Goal: Communication & Community: Answer question/provide support

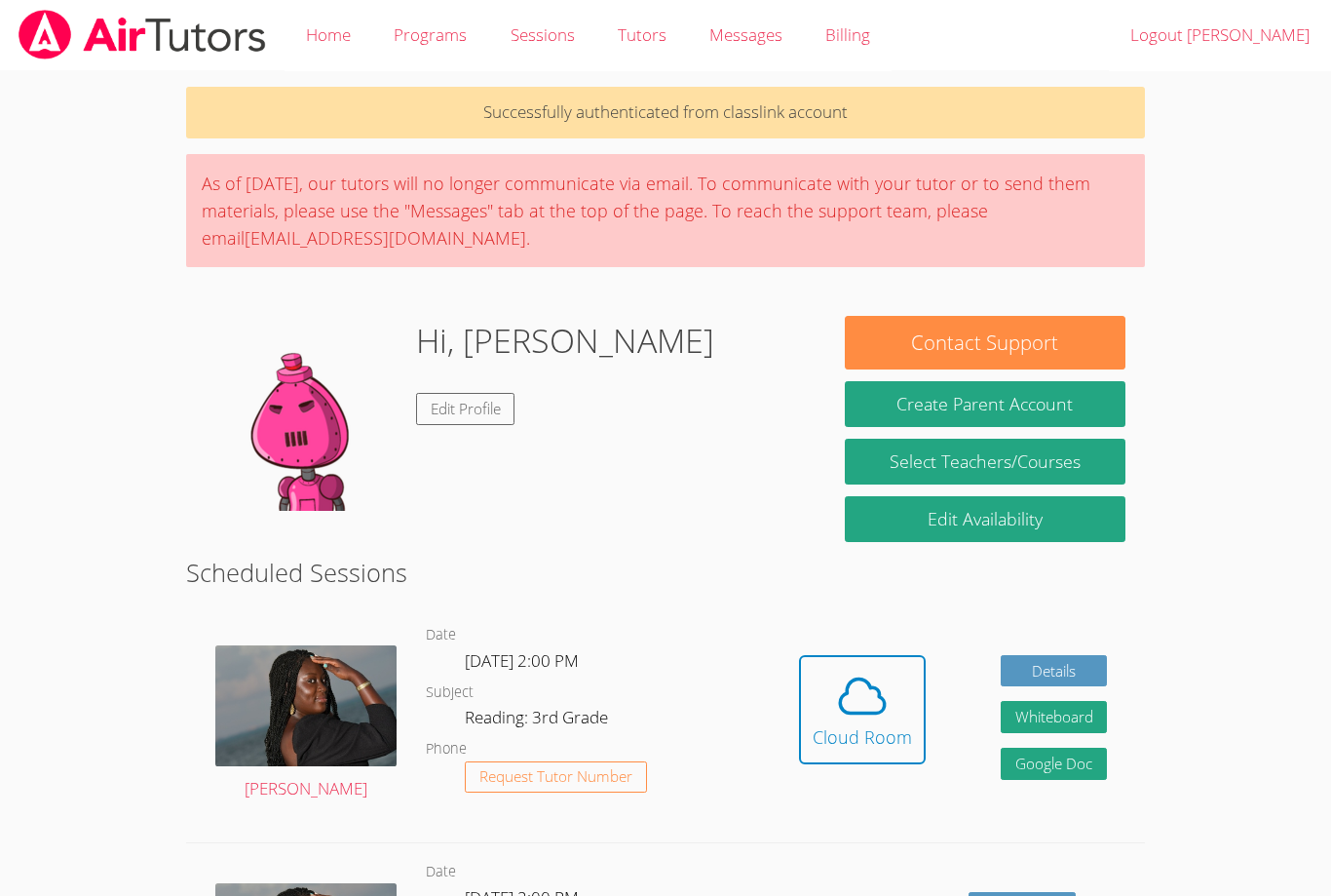
click at [856, 704] on icon at bounding box center [862, 696] width 55 height 55
click at [871, 713] on icon at bounding box center [862, 696] width 55 height 55
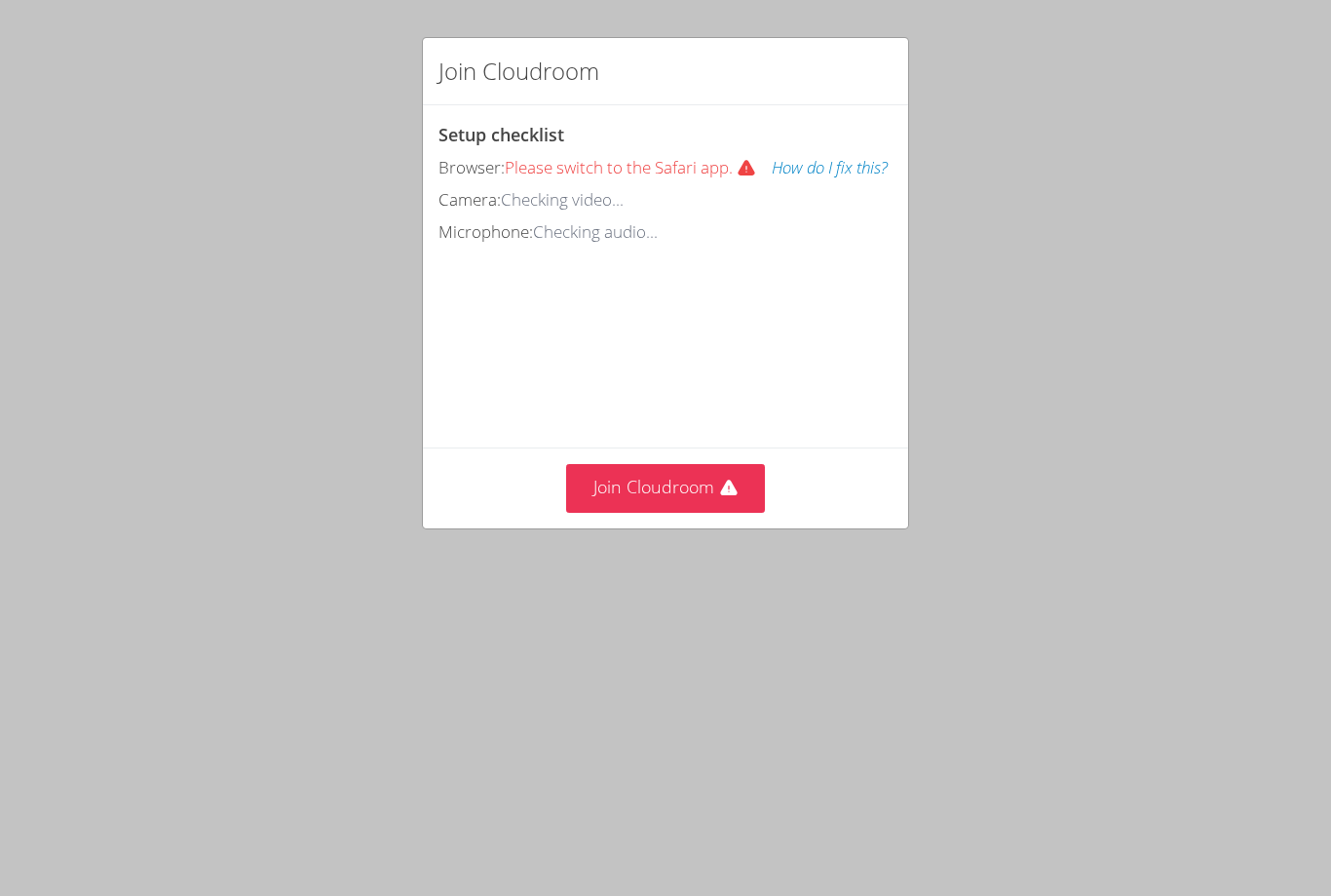
click at [713, 512] on button "Join Cloudroom" at bounding box center [666, 488] width 200 height 48
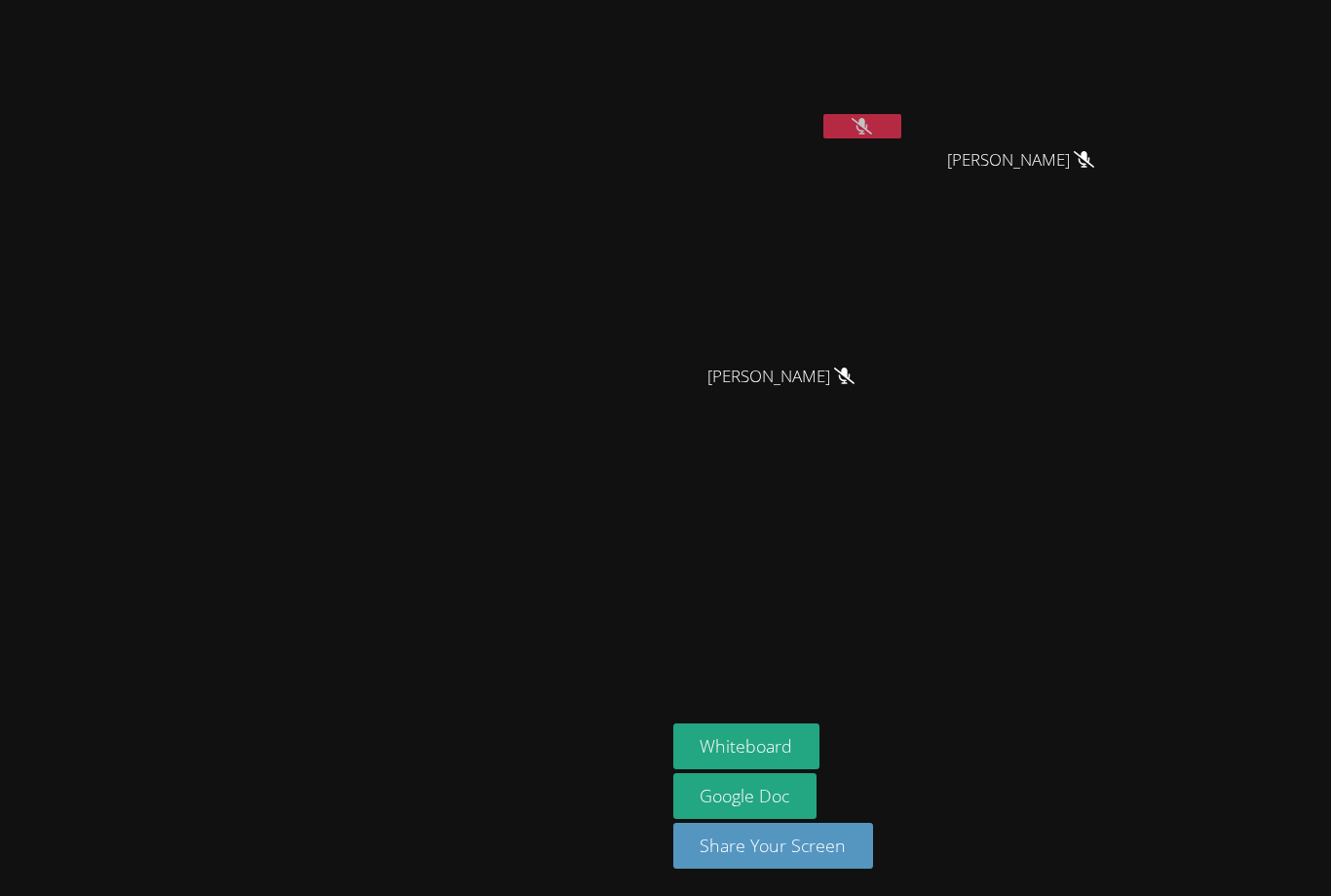
click at [905, 103] on video at bounding box center [789, 73] width 232 height 131
click at [901, 115] on button at bounding box center [862, 126] width 78 height 24
click at [901, 120] on button at bounding box center [862, 126] width 78 height 24
click at [821, 727] on button "Whiteboard" at bounding box center [746, 746] width 147 height 46
click at [821, 740] on button "Whiteboard" at bounding box center [746, 746] width 147 height 46
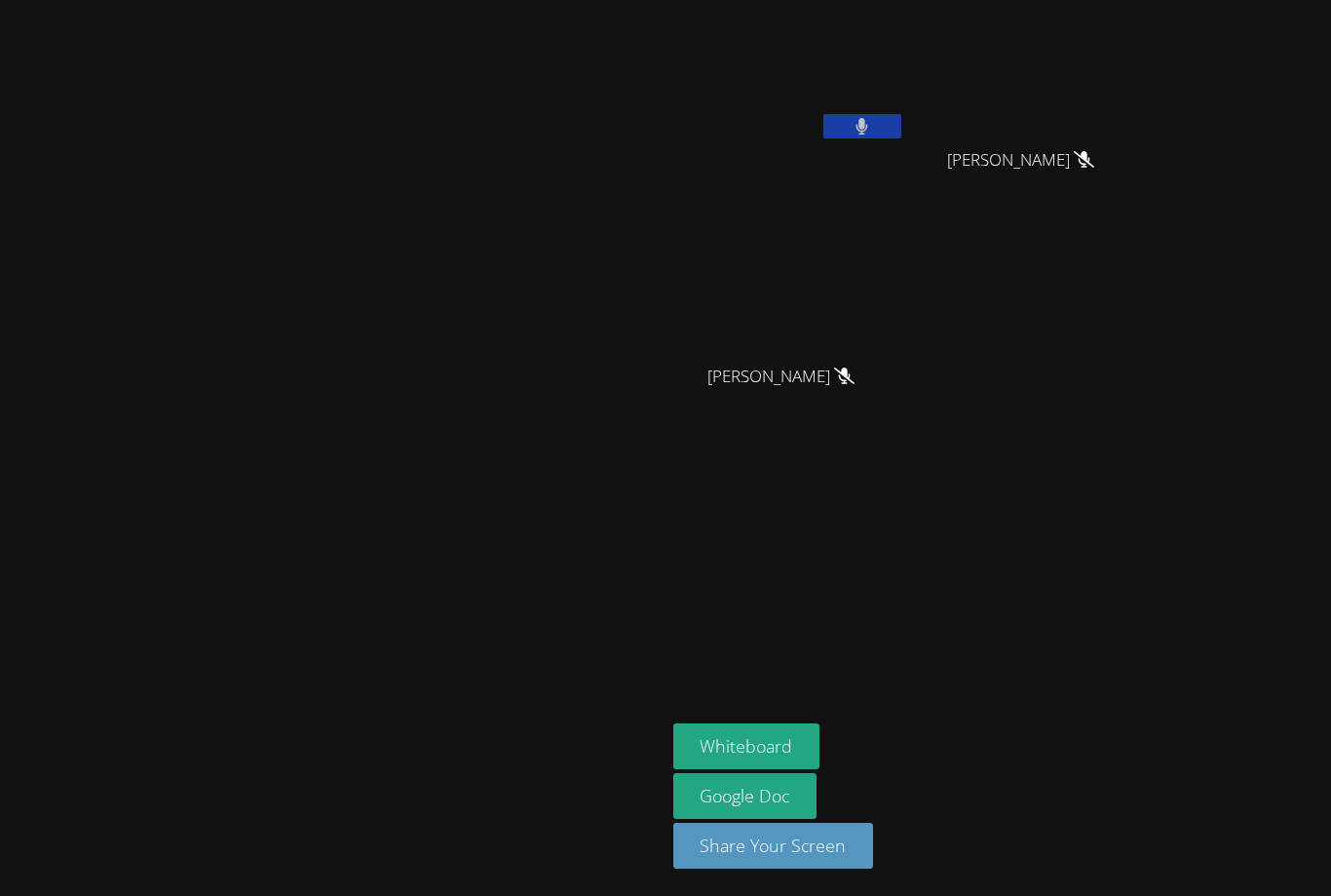
click at [868, 125] on icon at bounding box center [863, 126] width 12 height 17
click at [901, 116] on button at bounding box center [862, 126] width 78 height 24
click at [821, 725] on button "Whiteboard" at bounding box center [746, 746] width 147 height 46
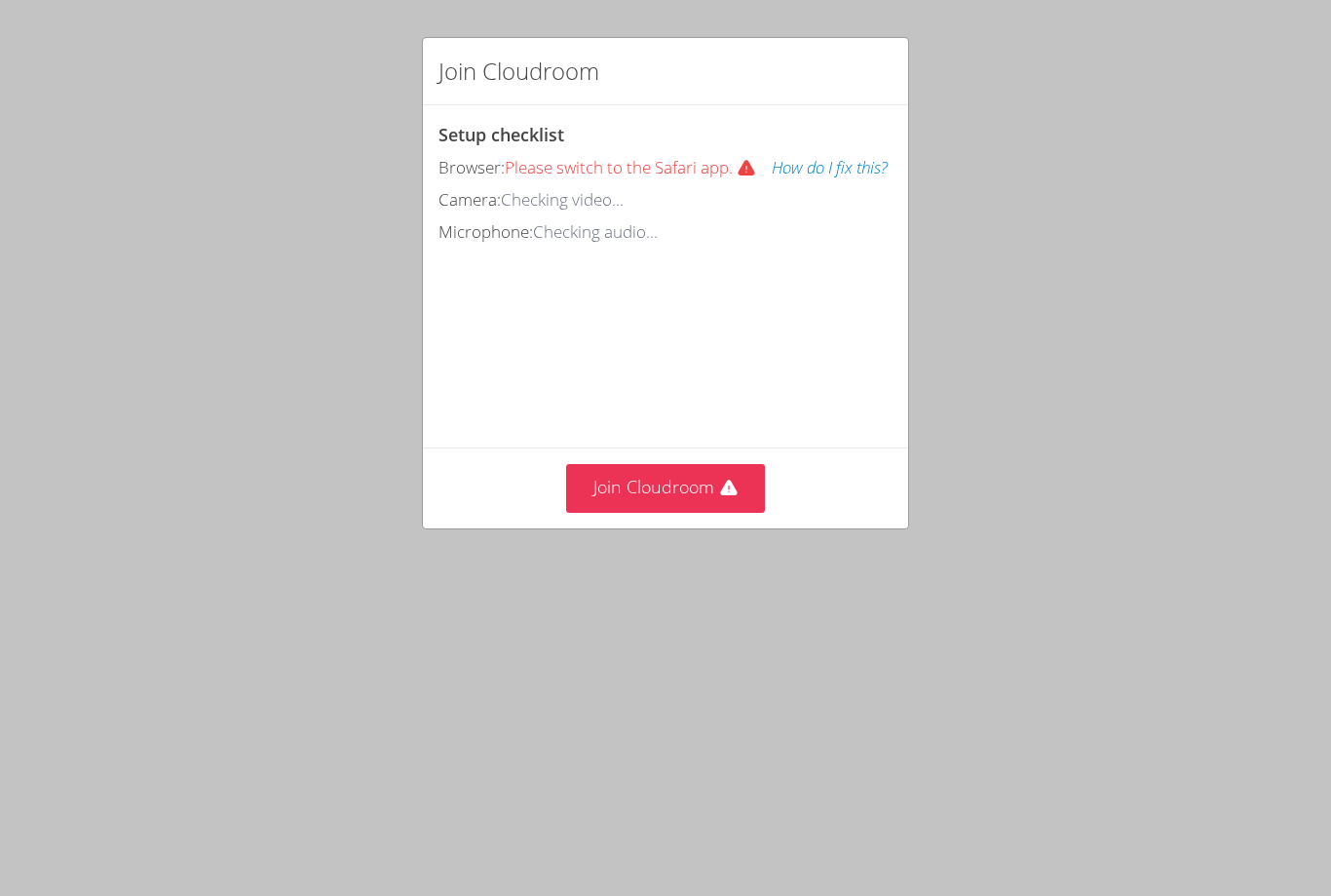
click at [726, 496] on icon at bounding box center [728, 488] width 17 height 16
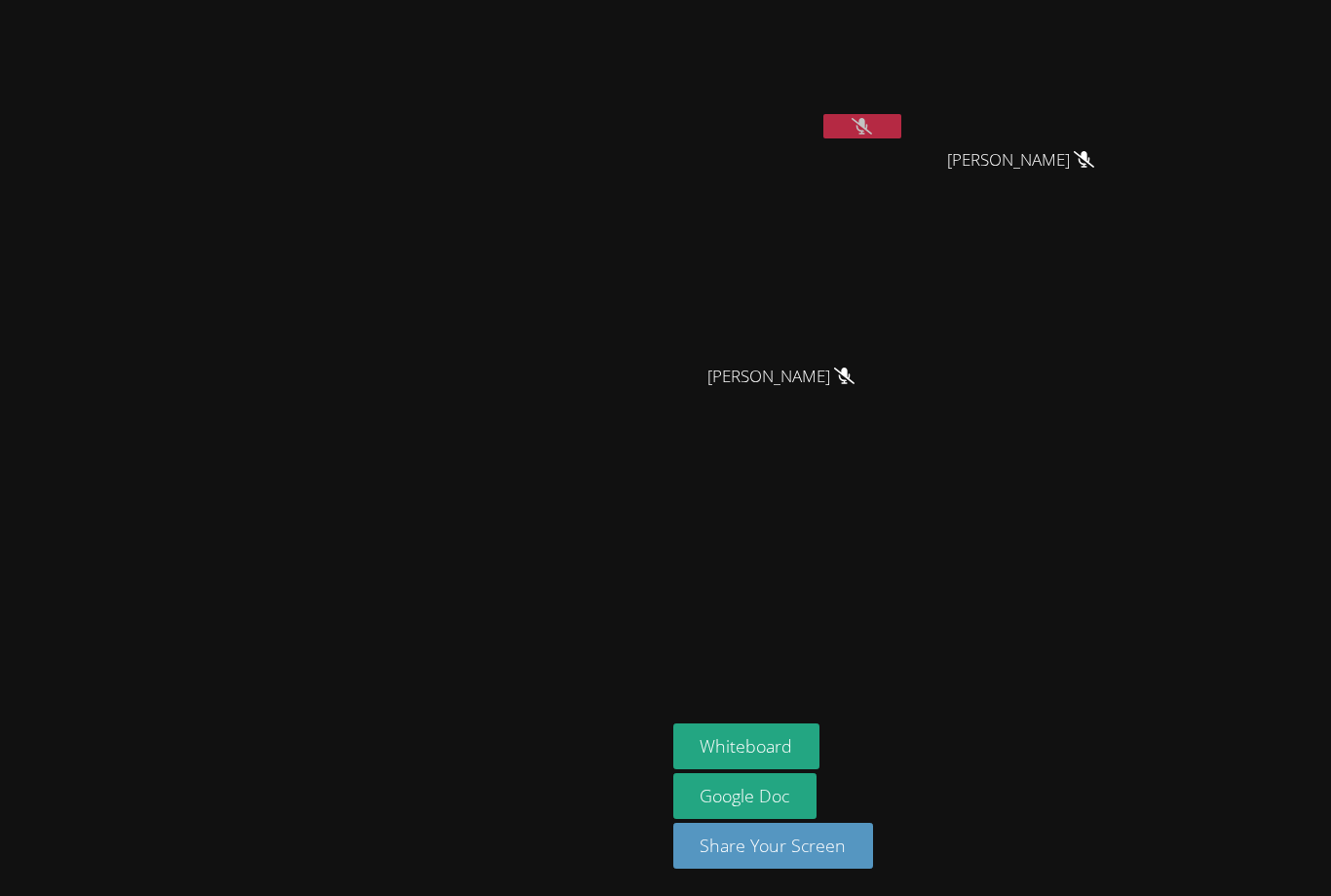
click at [821, 726] on button "Whiteboard" at bounding box center [746, 746] width 147 height 46
click at [901, 114] on button at bounding box center [862, 126] width 78 height 24
click at [821, 743] on button "Whiteboard" at bounding box center [746, 746] width 147 height 46
click at [901, 115] on button at bounding box center [862, 126] width 78 height 24
click at [821, 733] on button "Whiteboard" at bounding box center [746, 746] width 147 height 46
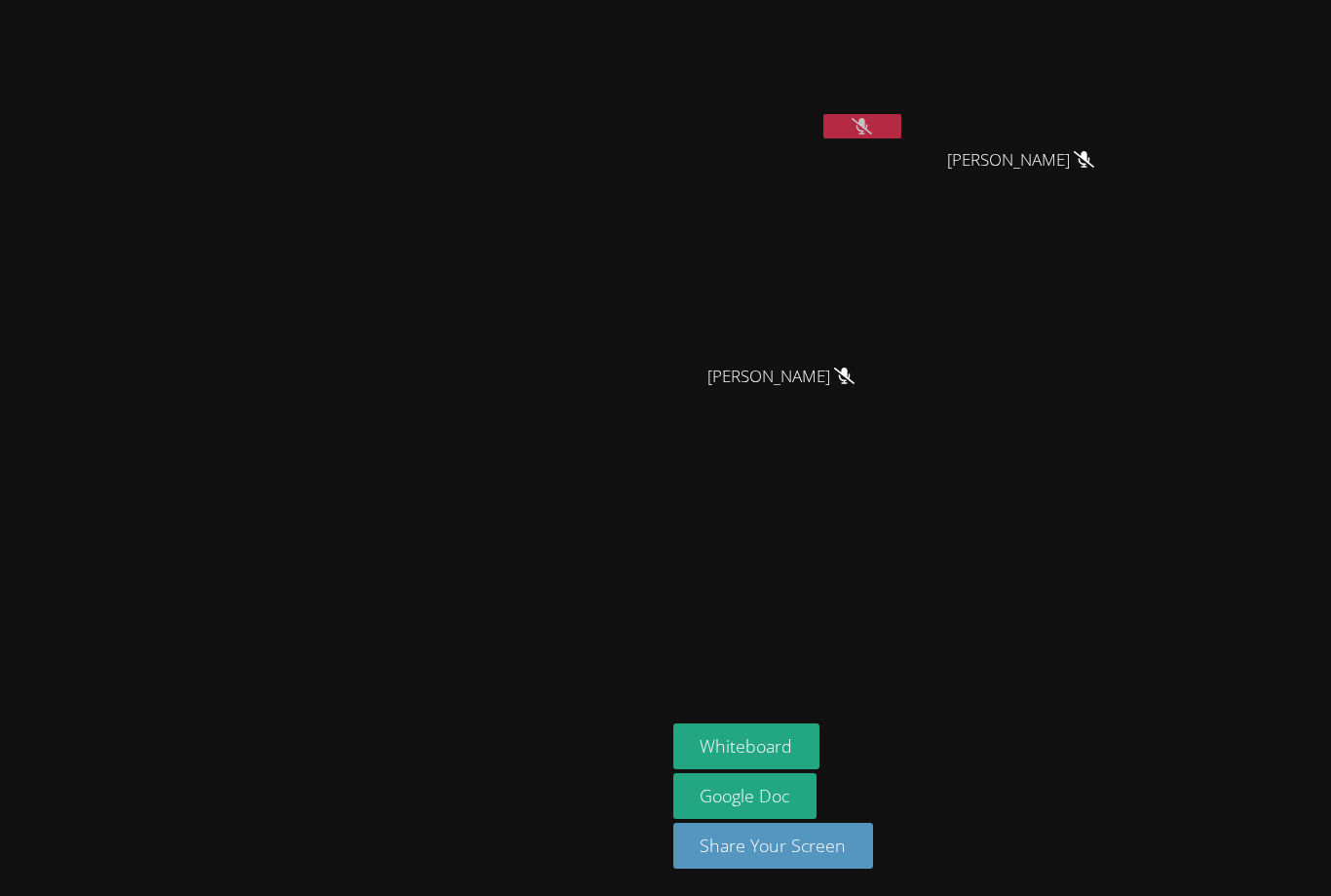
click at [905, 105] on video at bounding box center [789, 73] width 232 height 131
click at [821, 726] on button "Whiteboard" at bounding box center [746, 746] width 147 height 46
click at [821, 740] on button "Whiteboard" at bounding box center [746, 746] width 147 height 46
click at [929, 721] on aside "ALVARO LUNA MIAALIYANAH NIETO MIAALIYANAH NIETO NOA OLEA NOA OLEA Whiteboard Go…" at bounding box center [909, 448] width 487 height 896
click at [821, 731] on button "Whiteboard" at bounding box center [746, 746] width 147 height 46
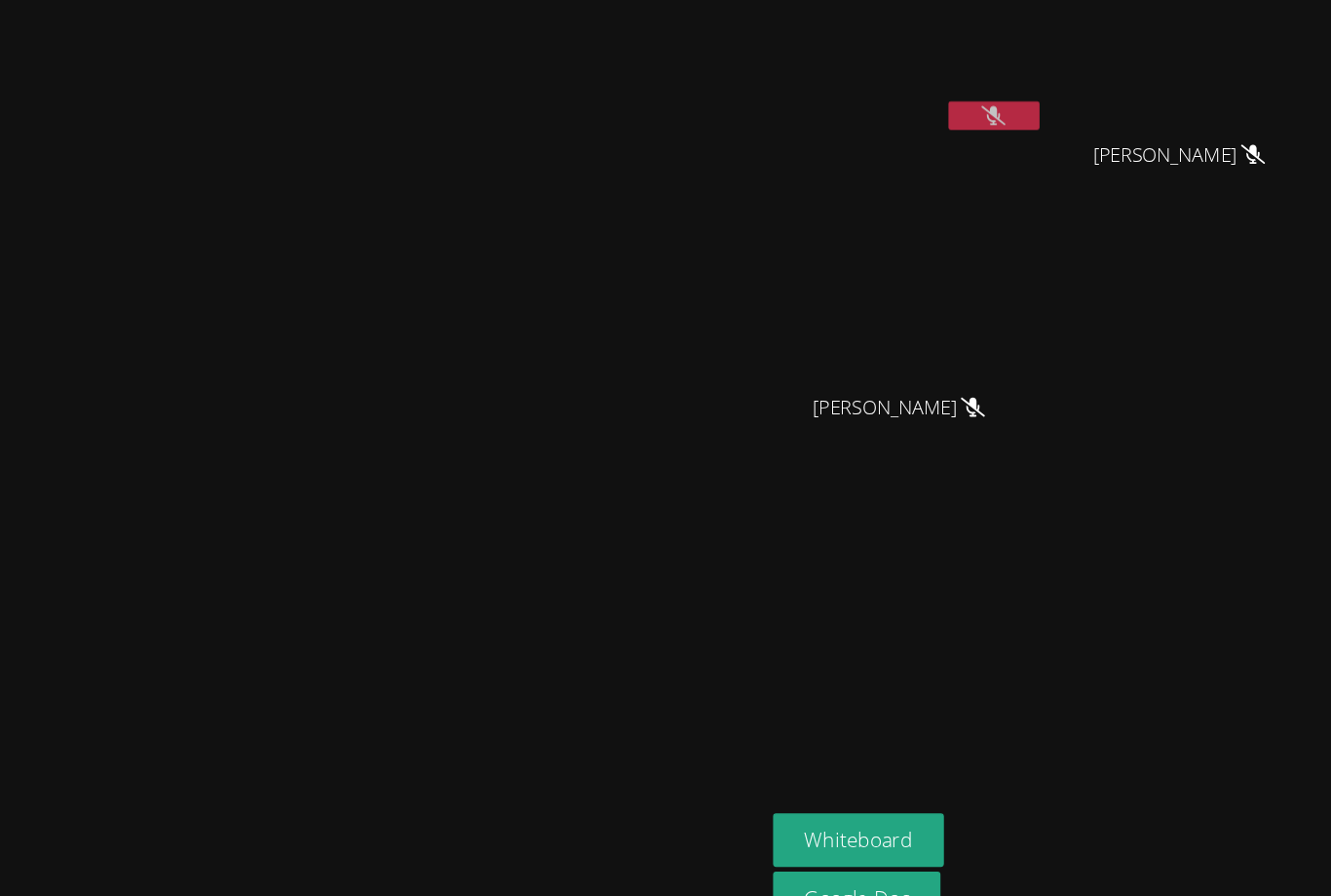
click at [872, 118] on icon at bounding box center [862, 126] width 20 height 17
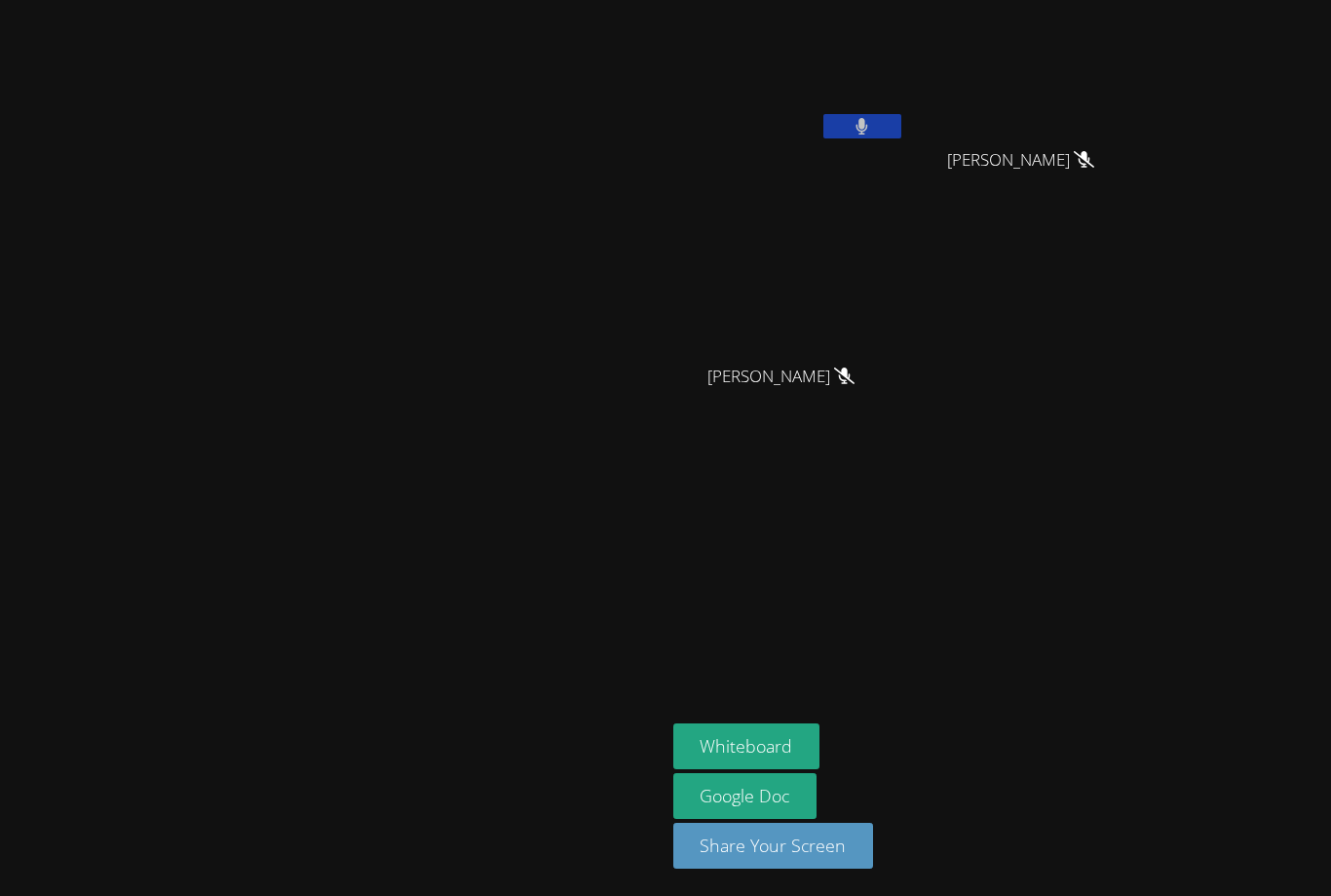
click at [901, 135] on button at bounding box center [862, 126] width 78 height 24
click at [821, 731] on button "Whiteboard" at bounding box center [746, 746] width 147 height 46
click at [872, 121] on icon at bounding box center [862, 126] width 20 height 17
click at [901, 129] on button at bounding box center [862, 126] width 78 height 24
click at [872, 129] on icon at bounding box center [862, 126] width 20 height 17
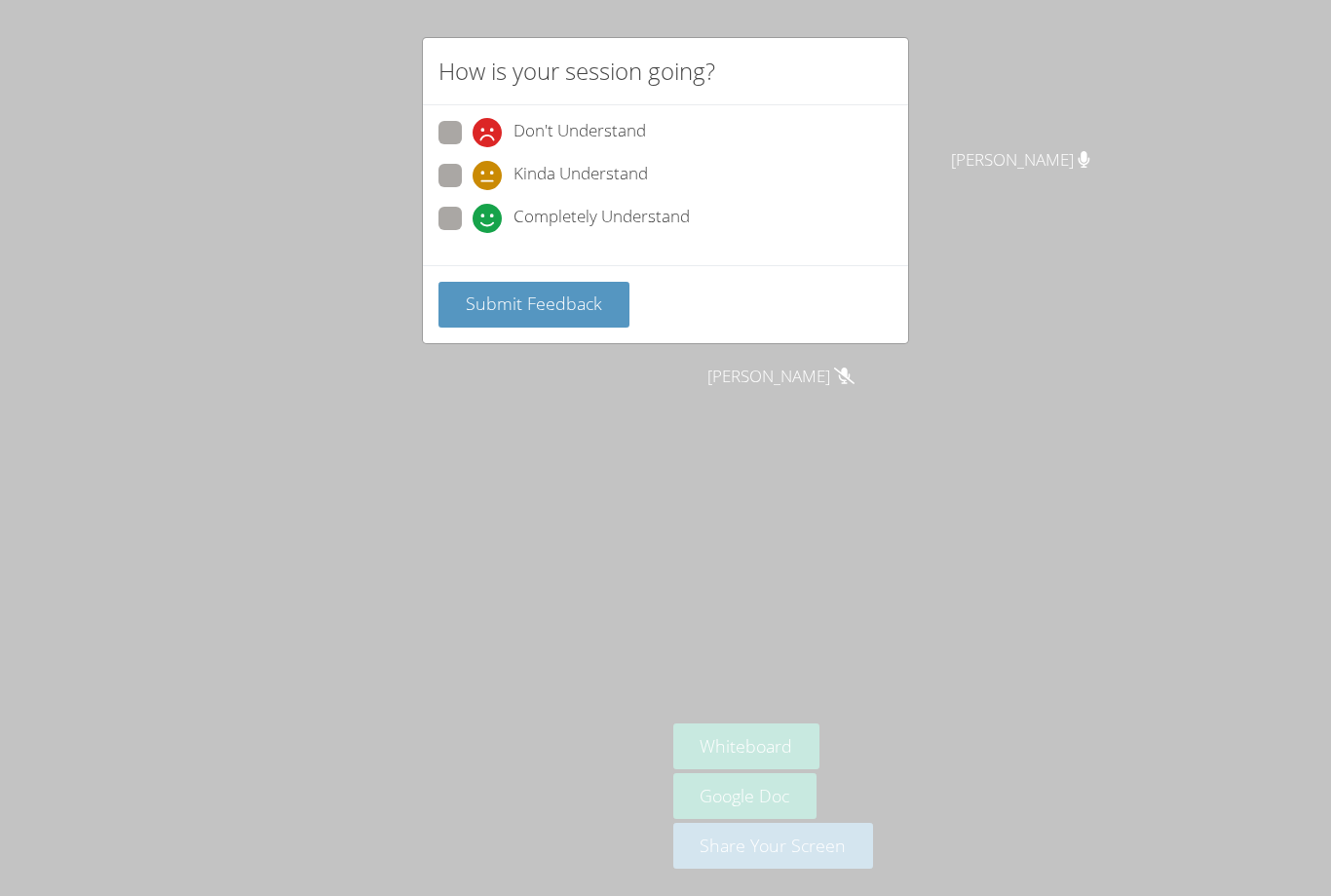
click at [470, 207] on label "Completely Understand" at bounding box center [564, 220] width 251 height 26
click at [473, 207] on input "Completely Understand" at bounding box center [481, 215] width 17 height 17
radio input "true"
click at [559, 291] on span "Submit Feedback" at bounding box center [534, 302] width 136 height 23
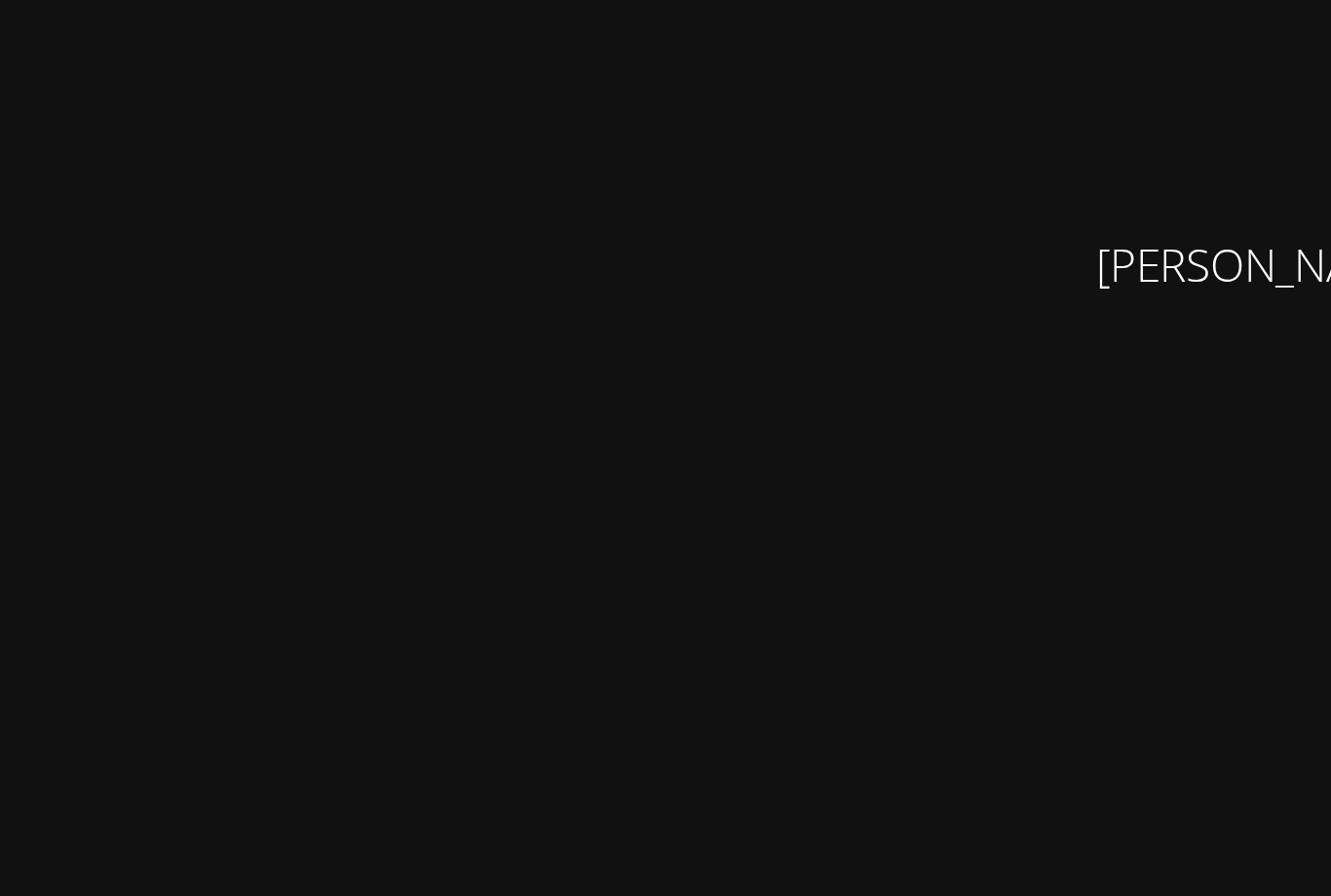
click at [346, 295] on video at bounding box center [332, 408] width 292 height 365
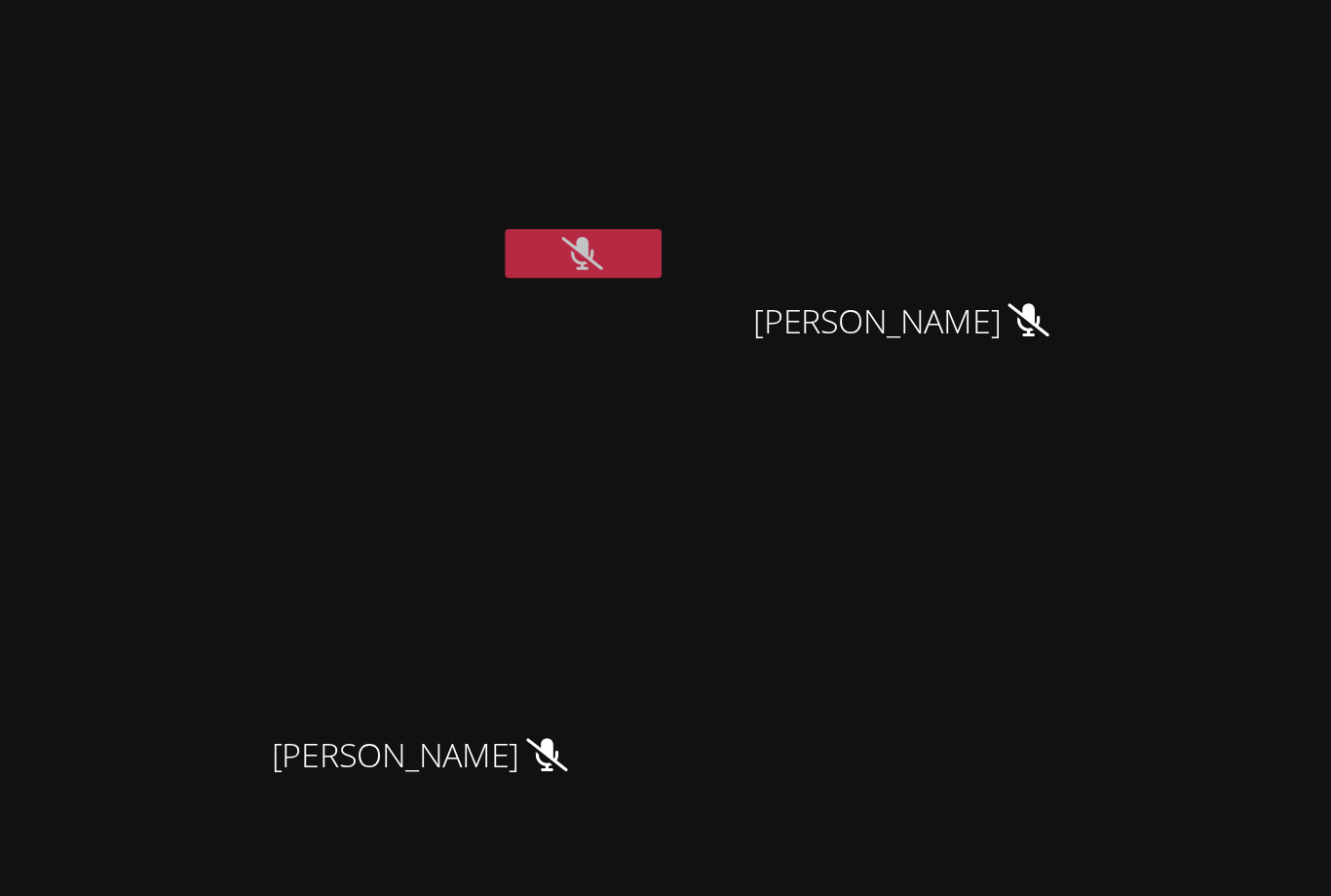
click at [852, 124] on icon at bounding box center [862, 126] width 20 height 17
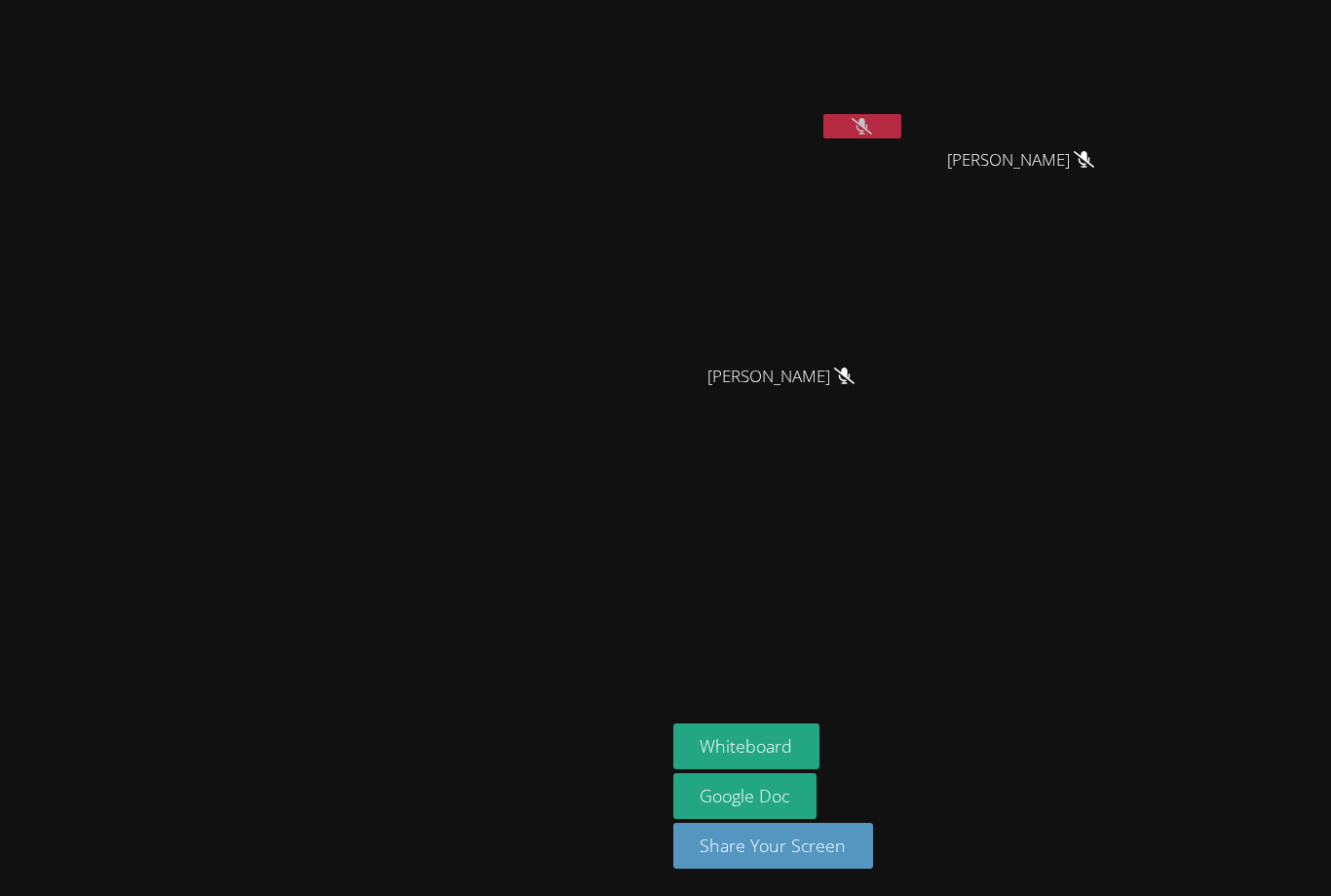
click at [901, 116] on button at bounding box center [862, 126] width 78 height 24
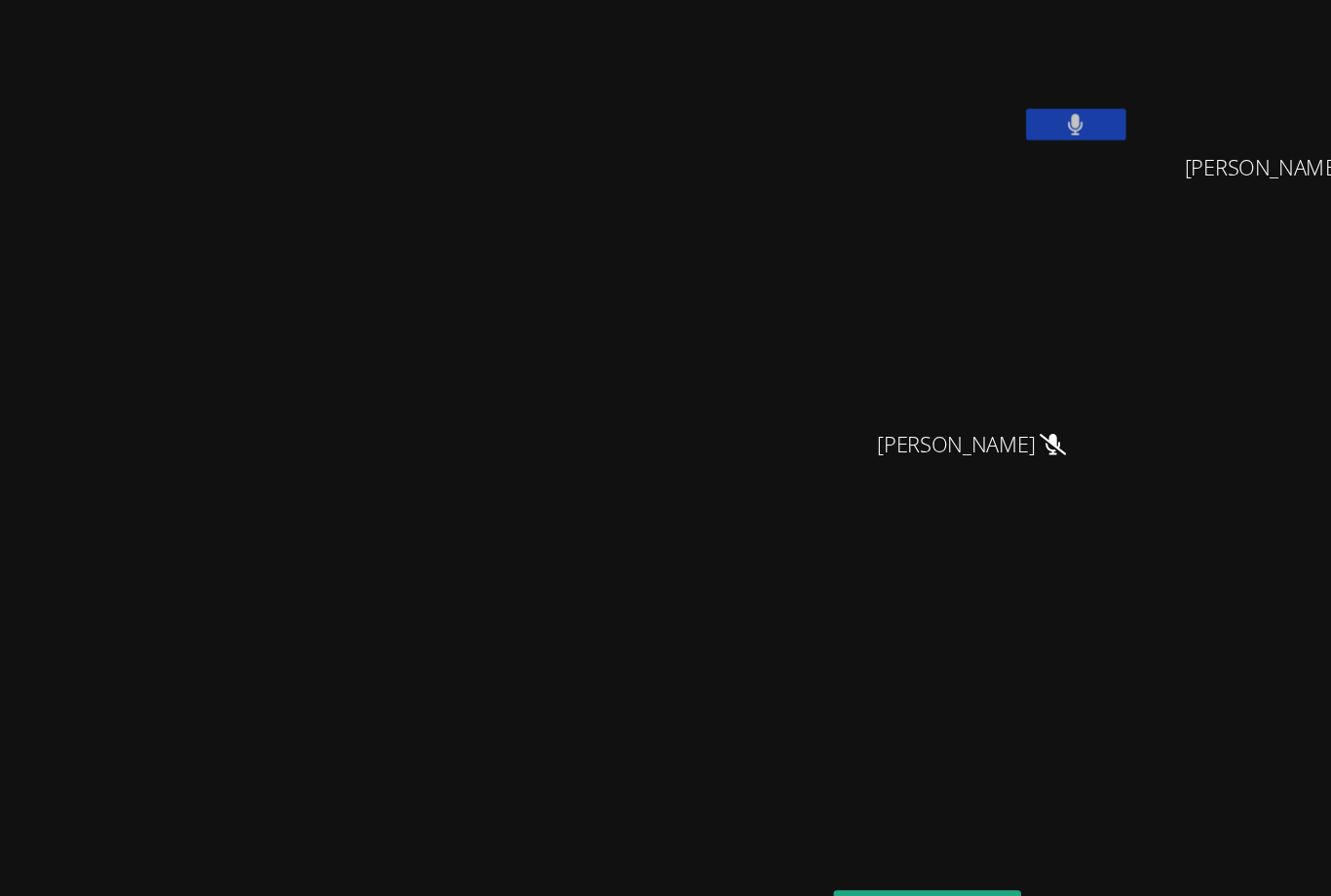
click at [868, 118] on icon at bounding box center [863, 126] width 12 height 17
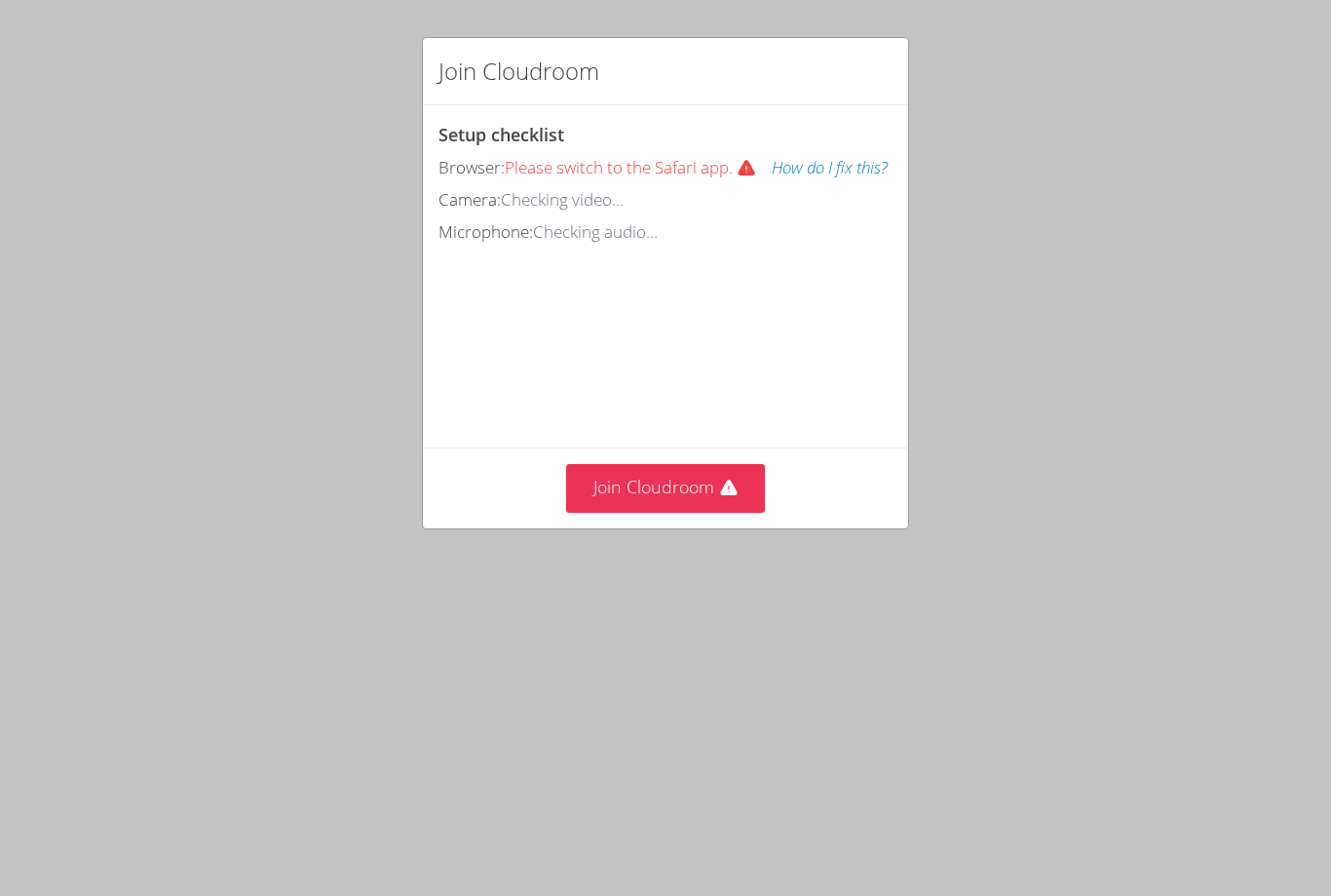
click at [704, 486] on button "Join Cloudroom" at bounding box center [666, 488] width 200 height 48
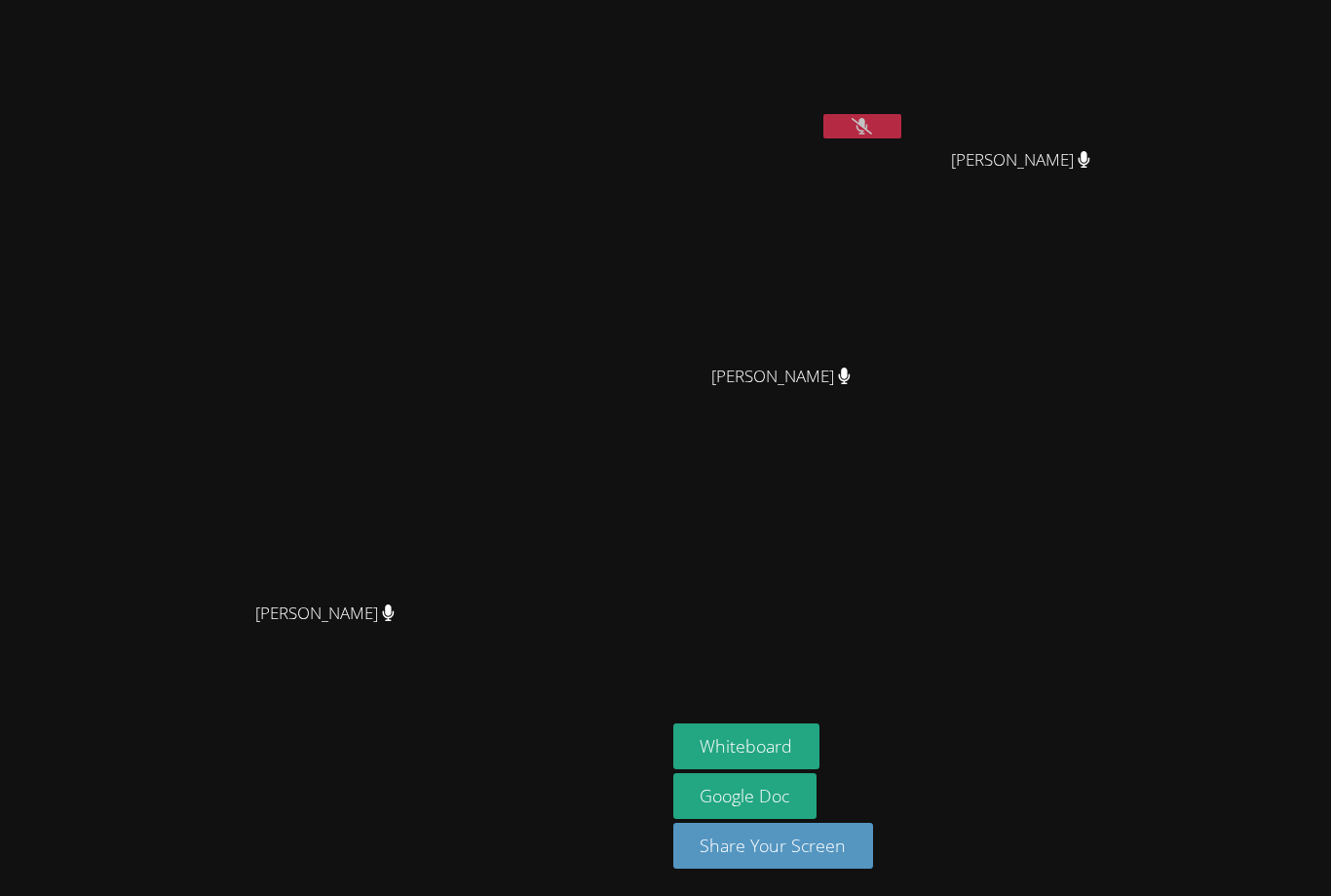
click at [879, 106] on video at bounding box center [789, 73] width 232 height 131
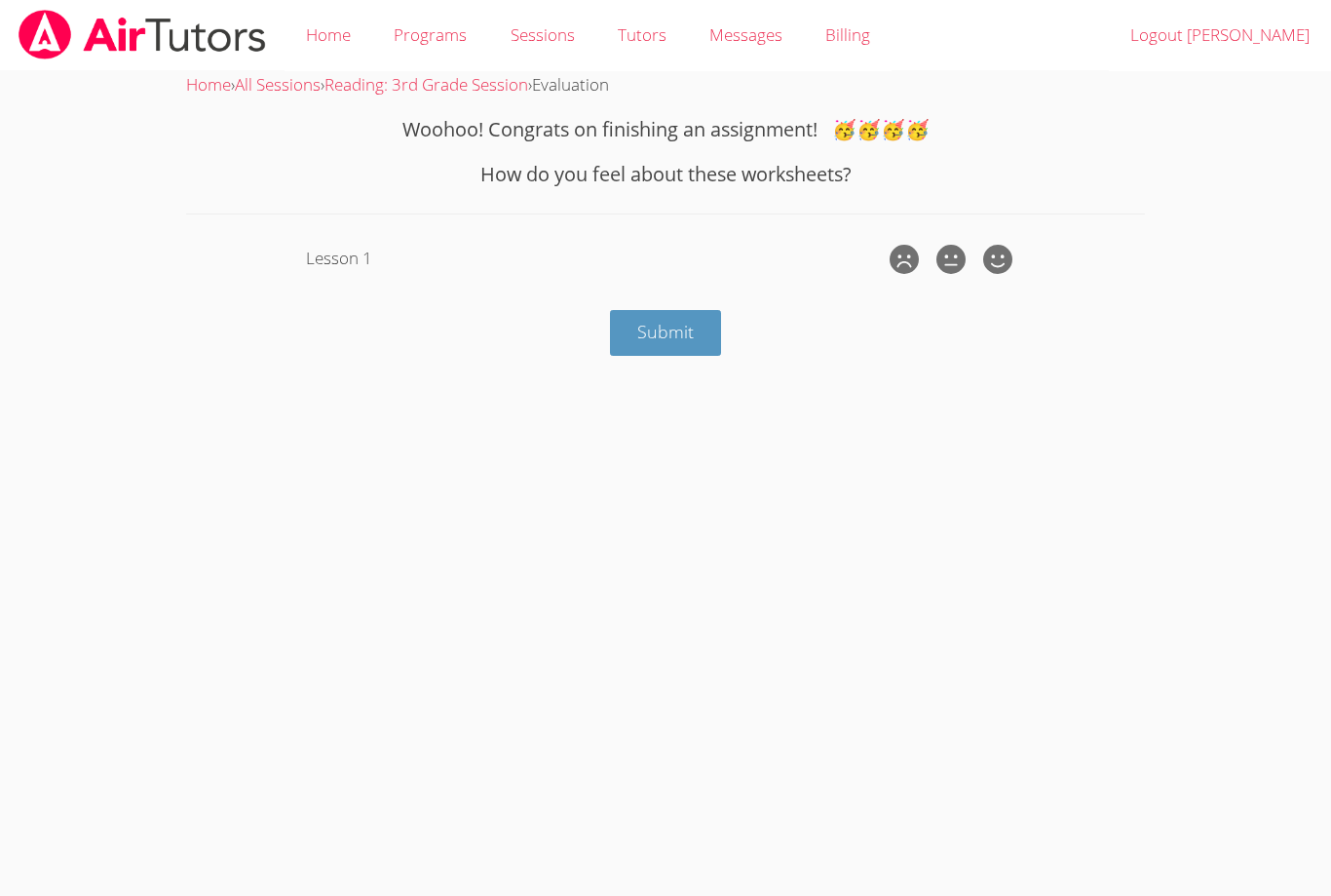
click at [1000, 248] on icon at bounding box center [997, 259] width 29 height 29
click at [0, 0] on input "radio" at bounding box center [0, 0] width 0 height 0
click at [941, 259] on icon at bounding box center [951, 259] width 29 height 29
click at [0, 0] on input "radio" at bounding box center [0, 0] width 0 height 0
click at [924, 260] on label at bounding box center [908, 259] width 47 height 39
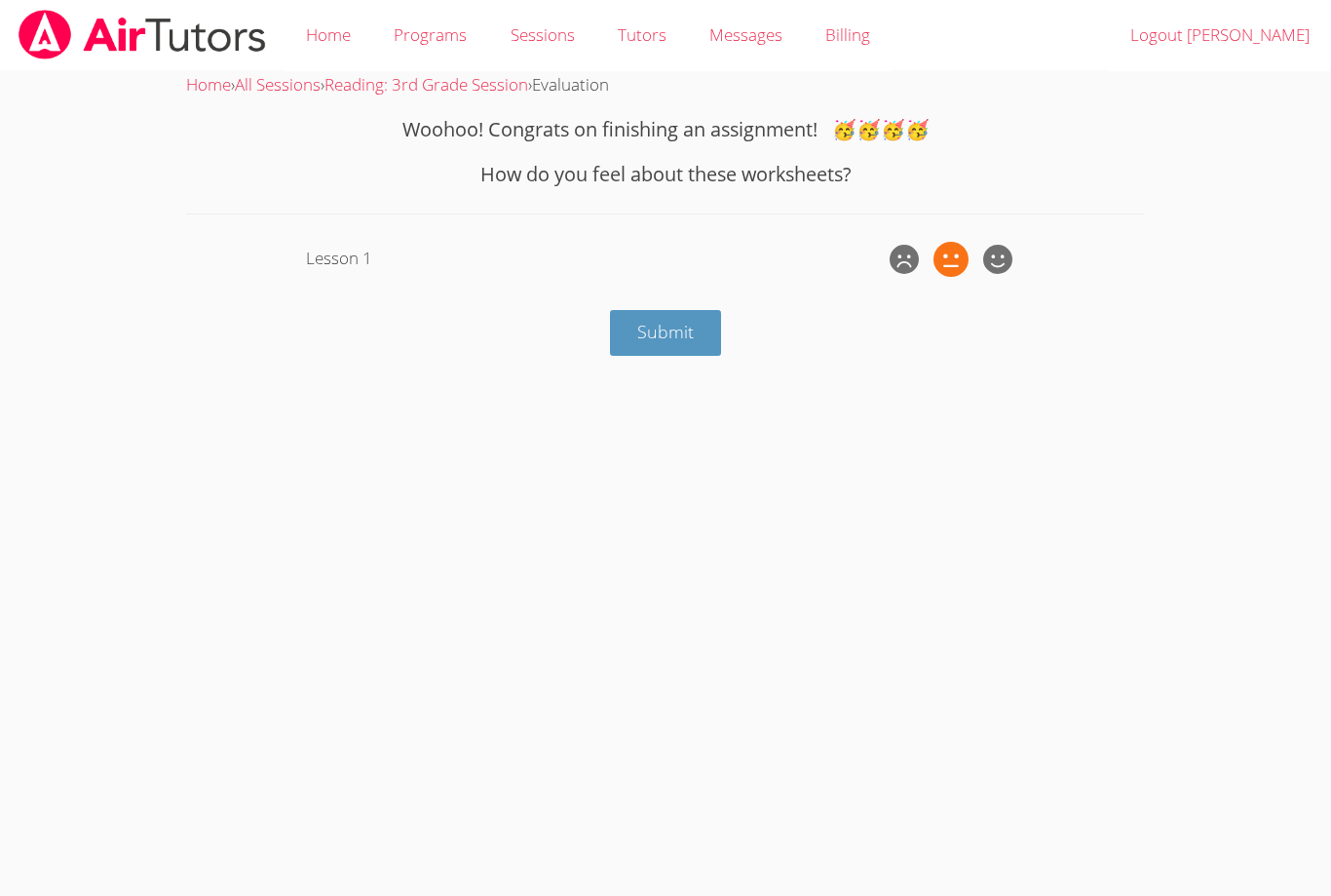
click at [0, 0] on input "radio" at bounding box center [0, 0] width 0 height 0
click at [956, 249] on icon at bounding box center [951, 259] width 29 height 29
click at [0, 0] on input "radio" at bounding box center [0, 0] width 0 height 0
click at [999, 258] on icon at bounding box center [997, 259] width 29 height 29
click at [0, 0] on input "radio" at bounding box center [0, 0] width 0 height 0
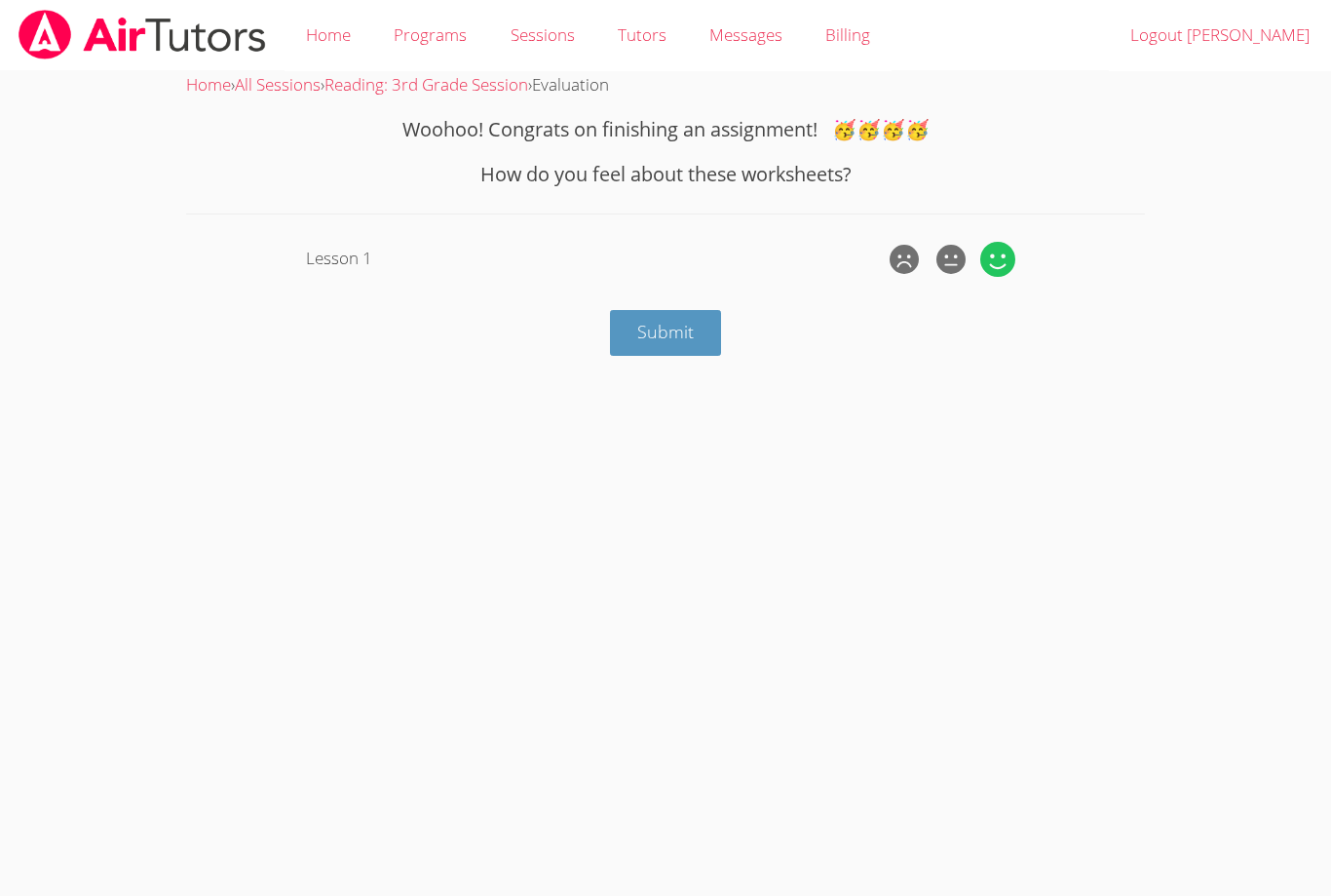
click at [701, 328] on button "Submit" at bounding box center [665, 333] width 111 height 46
